Goal: Transaction & Acquisition: Download file/media

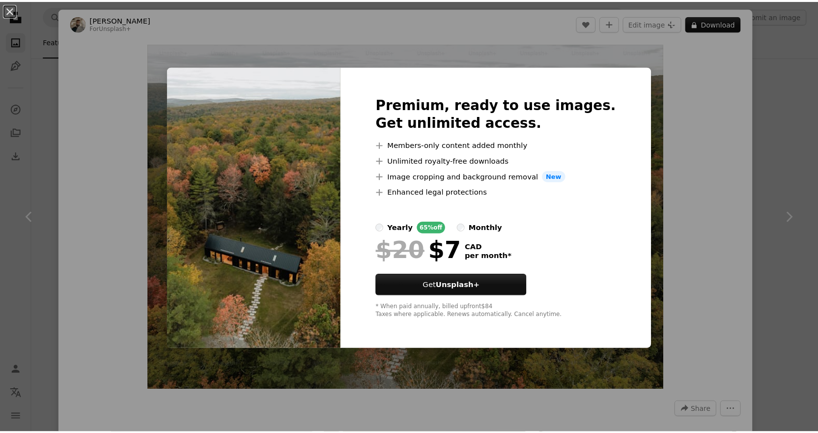
scroll to position [8054, 0]
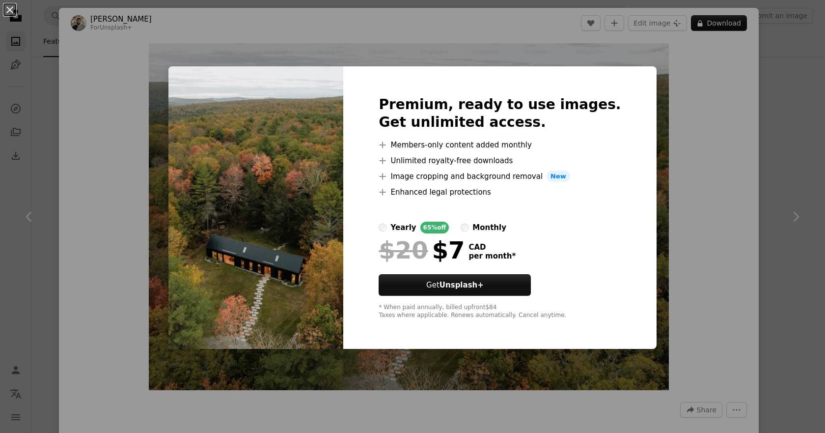
click at [654, 120] on div "An X shape Premium, ready to use images. Get unlimited access. A plus sign Memb…" at bounding box center [412, 216] width 825 height 433
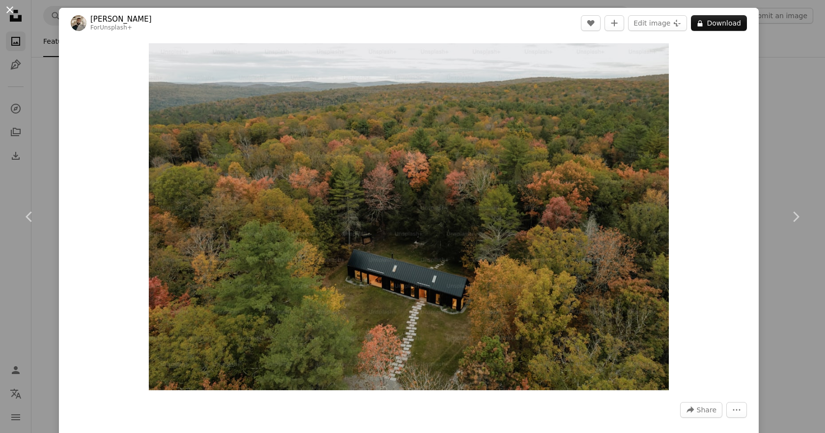
click at [8, 9] on button "An X shape" at bounding box center [10, 10] width 12 height 12
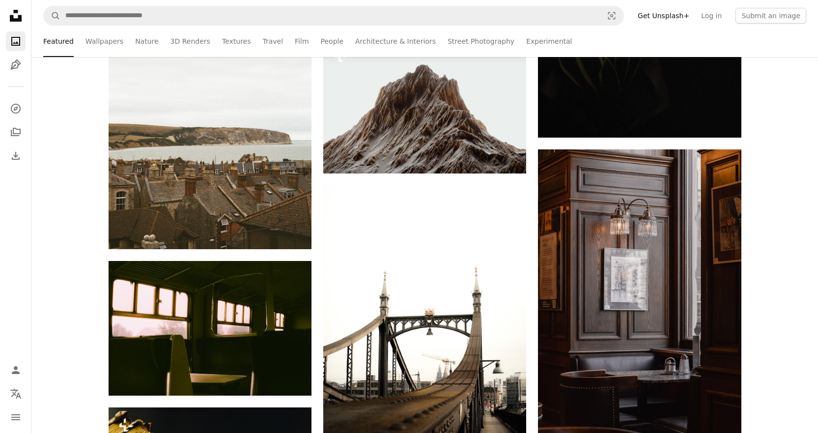
scroll to position [7415, 0]
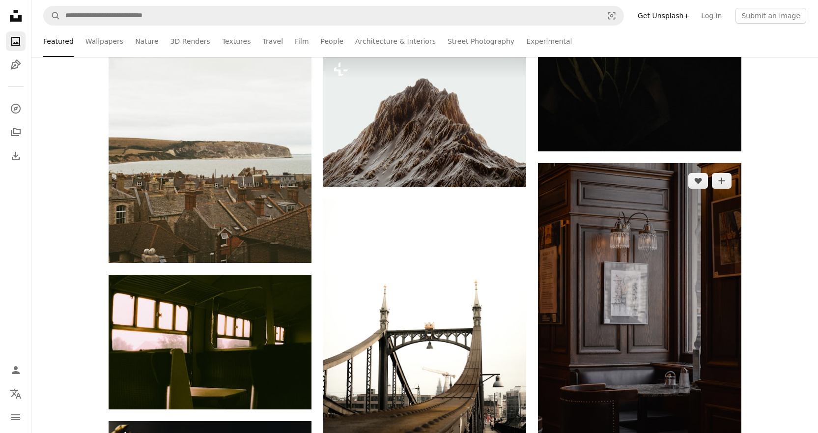
click at [629, 187] on img at bounding box center [639, 315] width 203 height 304
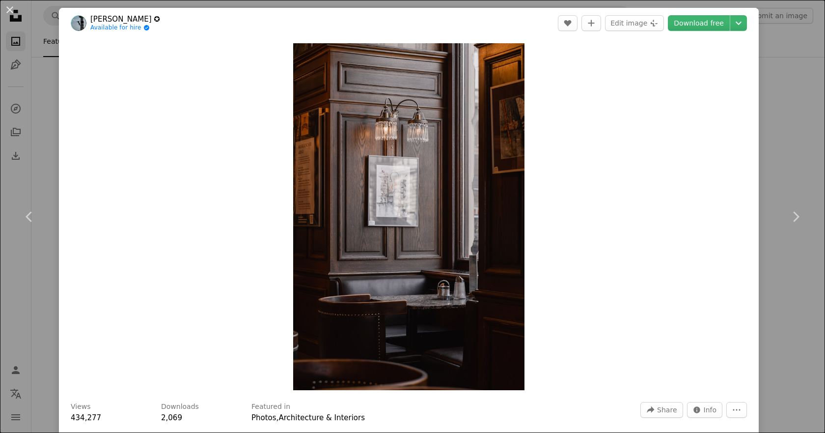
click at [795, 84] on div "An X shape Chevron left Chevron right [PERSON_NAME] ✪ Available for hire A chec…" at bounding box center [412, 216] width 825 height 433
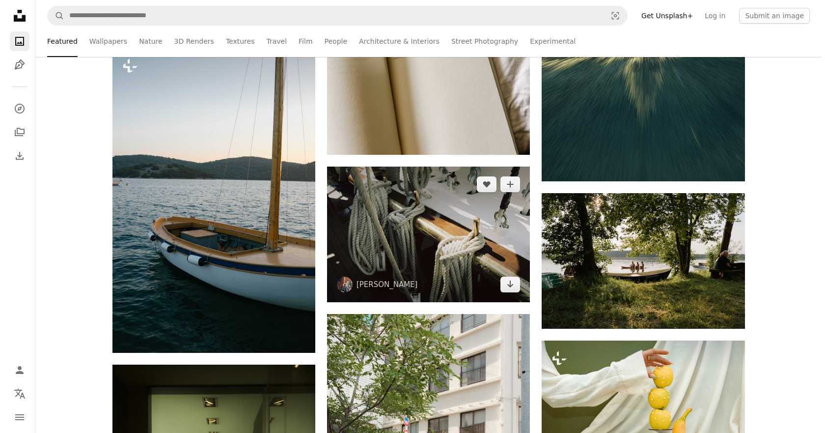
scroll to position [2308, 0]
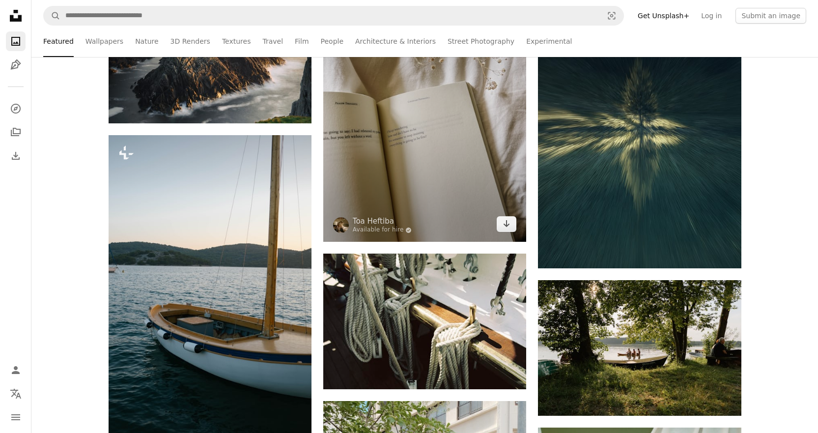
click at [443, 202] on img at bounding box center [424, 106] width 203 height 271
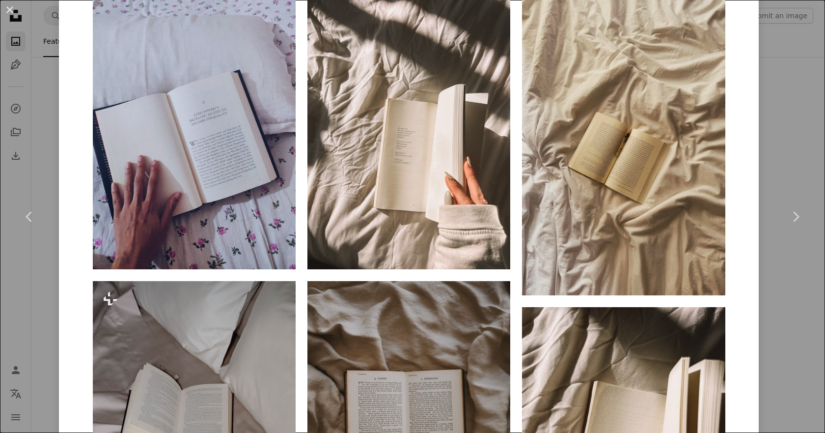
scroll to position [737, 0]
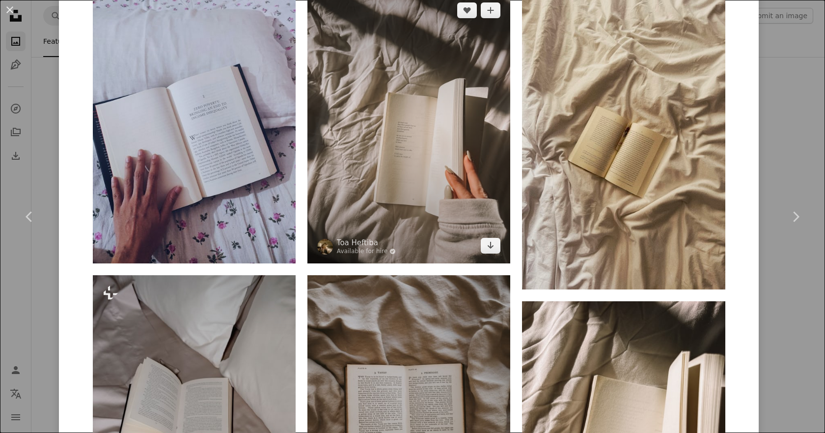
click at [440, 141] on img at bounding box center [408, 128] width 203 height 271
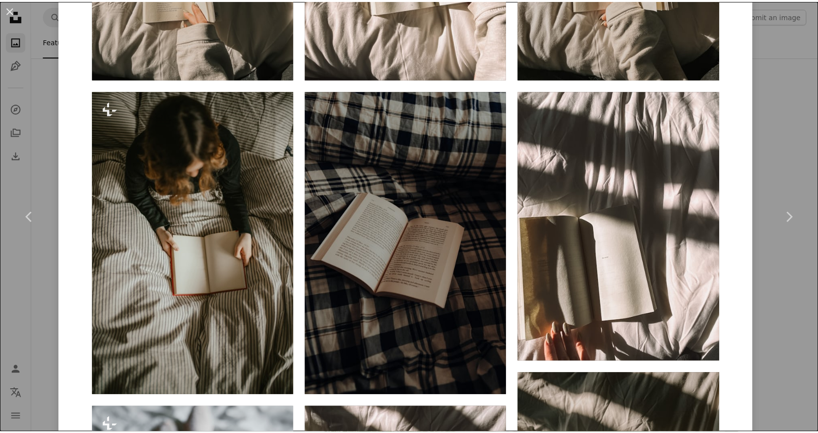
scroll to position [933, 0]
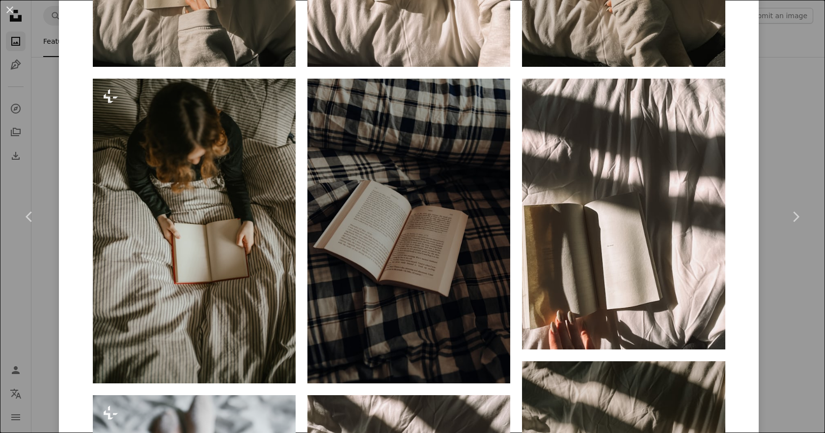
click at [794, 48] on div "An X shape Chevron left Chevron right Toa Heftiba Available for hire A checkmar…" at bounding box center [412, 216] width 825 height 433
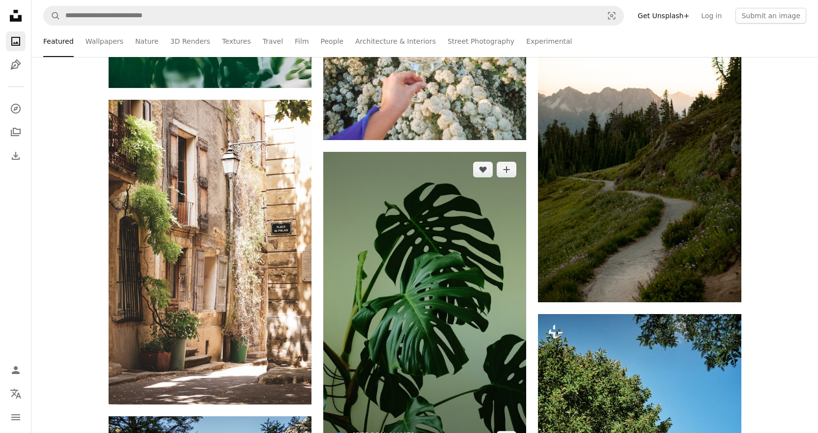
scroll to position [14388, 0]
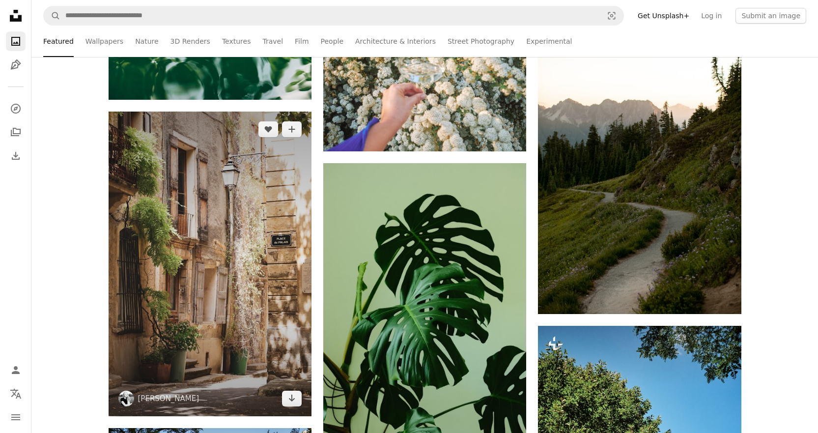
click at [267, 218] on img at bounding box center [210, 263] width 203 height 304
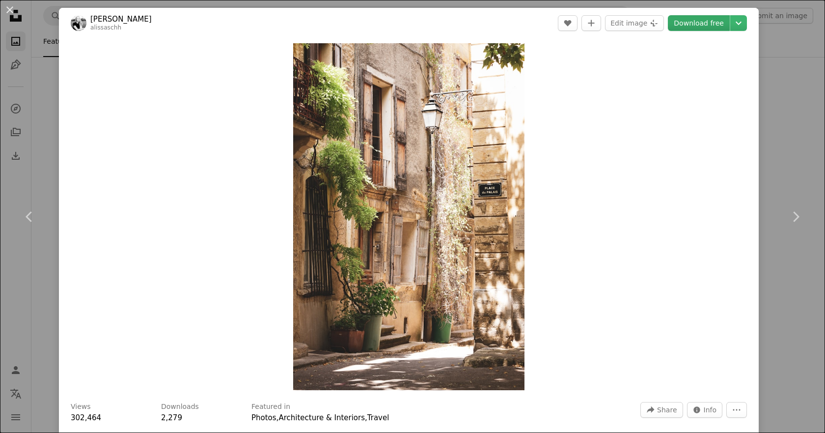
click at [695, 19] on link "Download free" at bounding box center [699, 23] width 62 height 16
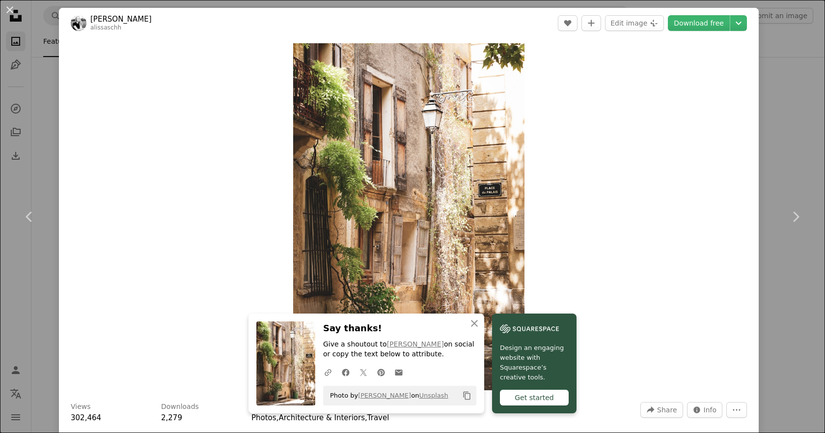
click at [775, 38] on div "An X shape Chevron left Chevron right An X shape Close Say thanks! Give a shout…" at bounding box center [412, 216] width 825 height 433
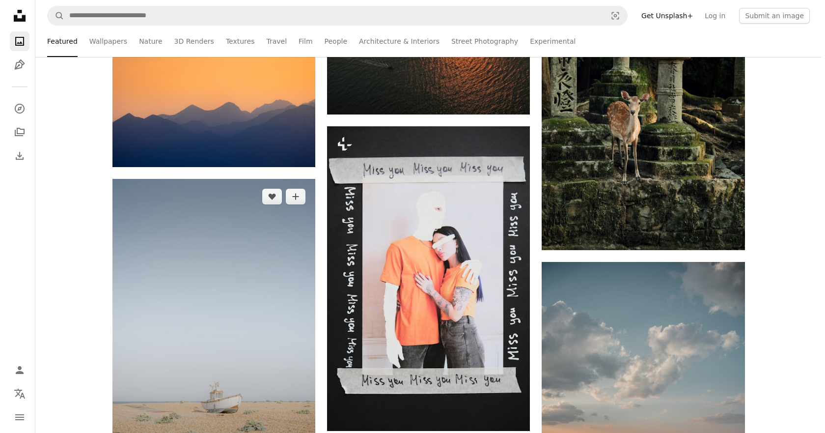
scroll to position [15371, 0]
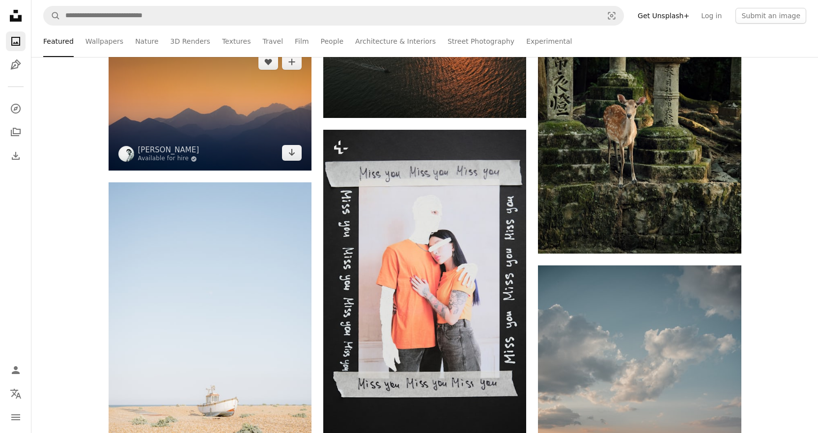
click at [283, 103] on img at bounding box center [210, 107] width 203 height 126
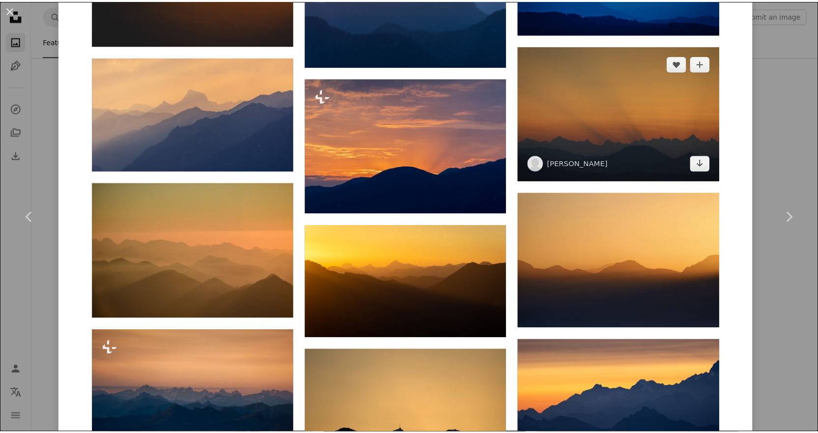
scroll to position [1277, 0]
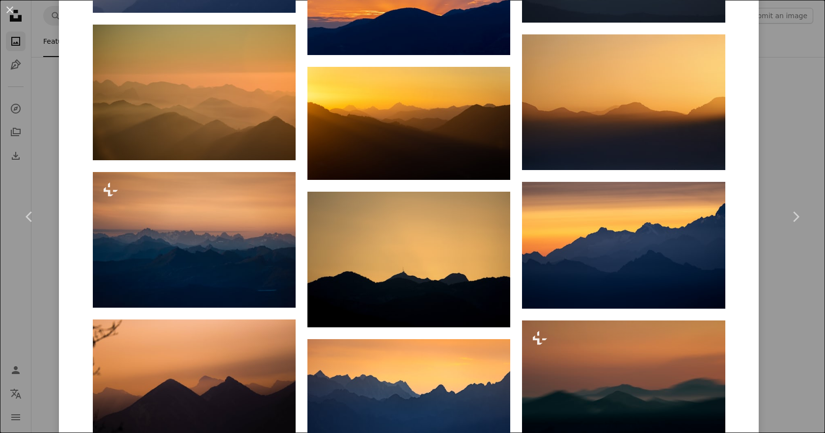
click at [761, 133] on div "An X shape Chevron left Chevron right [PERSON_NAME] Available for hire A checkm…" at bounding box center [412, 216] width 825 height 433
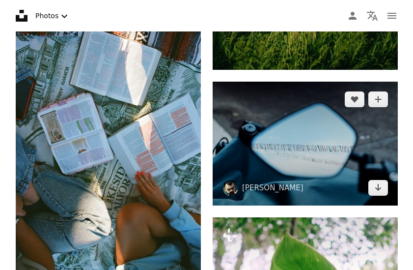
scroll to position [44245, 0]
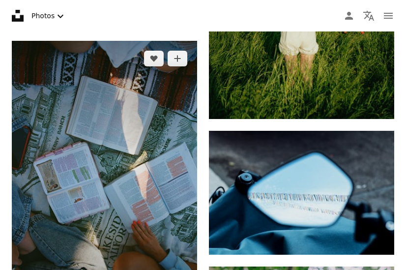
click at [155, 147] on img at bounding box center [104, 180] width 185 height 279
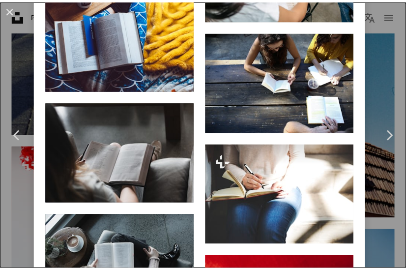
scroll to position [2063, 0]
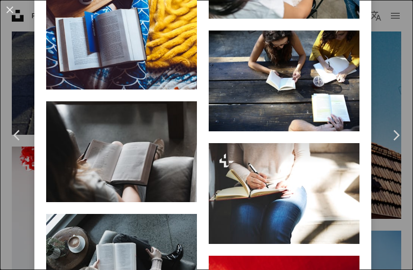
click at [396, 13] on div "An X shape Chevron left Chevron right kimber kimmberr A heart A plus sign Edit …" at bounding box center [206, 135] width 413 height 270
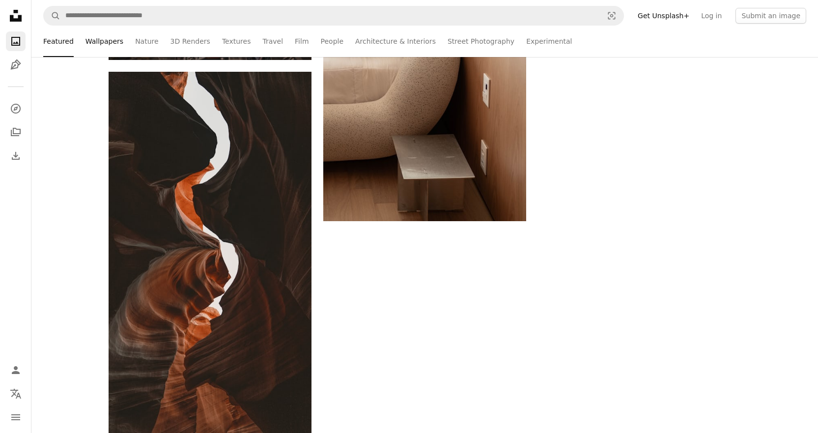
scroll to position [34756, 0]
click at [92, 39] on link "Wallpapers" at bounding box center [104, 41] width 38 height 31
click at [47, 41] on li "Featured" at bounding box center [58, 41] width 30 height 31
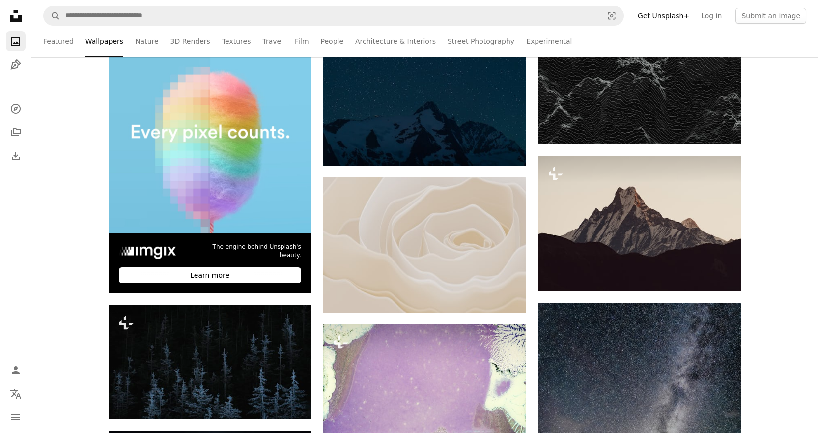
scroll to position [357, 0]
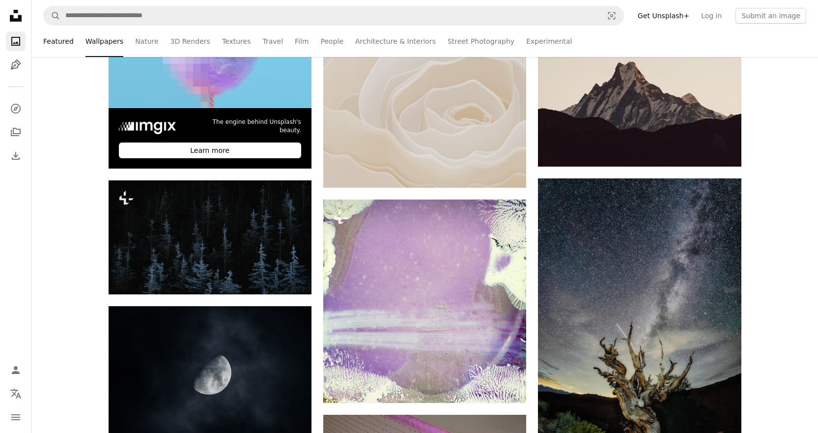
click at [44, 49] on link "Featured" at bounding box center [58, 41] width 30 height 31
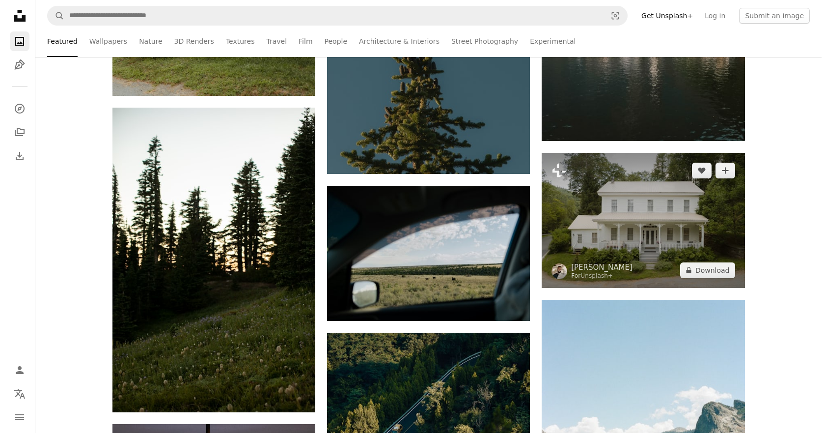
scroll to position [10987, 0]
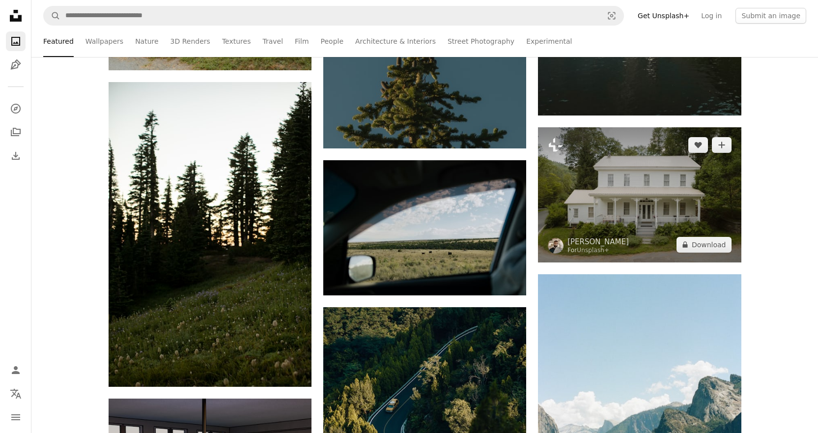
click at [645, 175] on img at bounding box center [639, 194] width 203 height 135
click at [582, 215] on img at bounding box center [639, 194] width 203 height 135
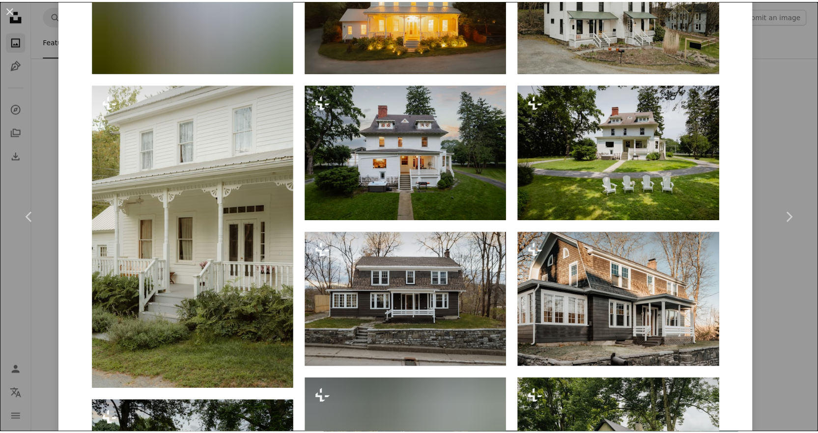
scroll to position [982, 0]
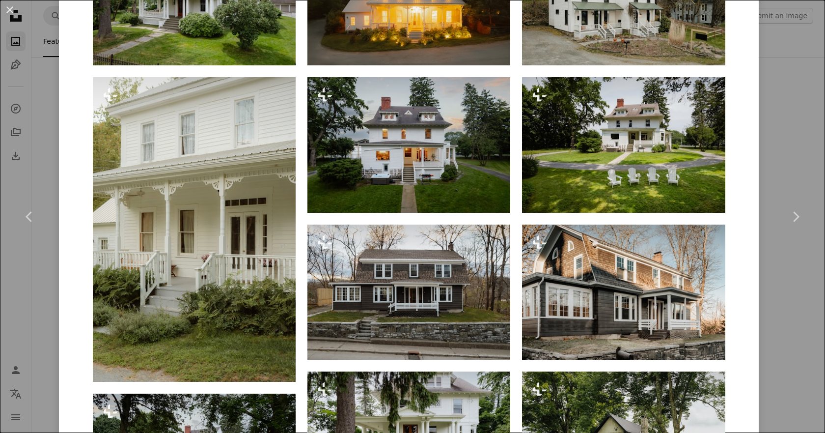
click at [787, 59] on div "An X shape Chevron left Chevron right [PERSON_NAME] For Unsplash+ A heart A plu…" at bounding box center [412, 216] width 825 height 433
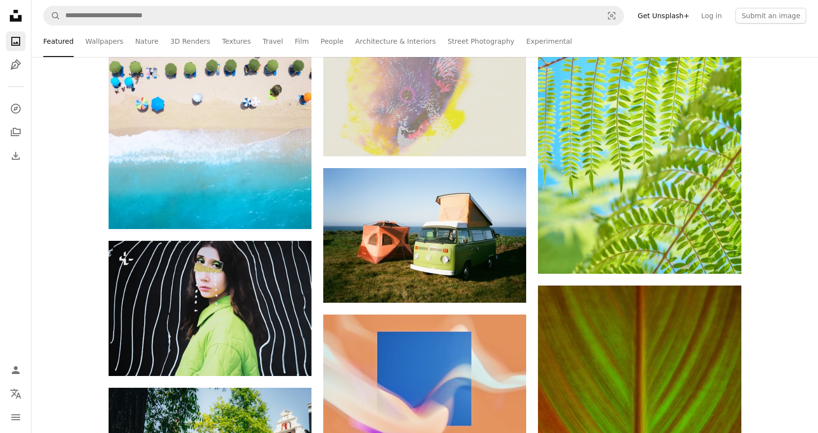
scroll to position [13435, 0]
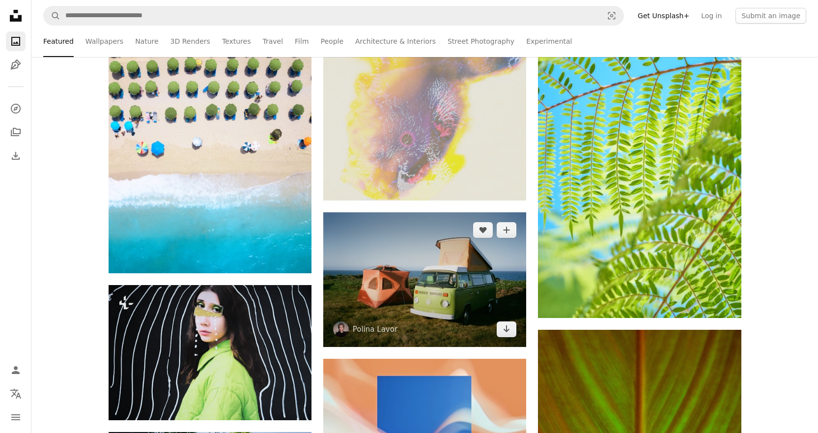
click at [451, 274] on img at bounding box center [424, 279] width 203 height 135
click at [505, 331] on icon "Arrow pointing down" at bounding box center [506, 329] width 8 height 12
